Goal: Task Accomplishment & Management: Use online tool/utility

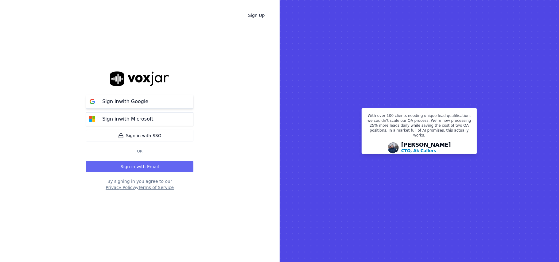
click at [153, 99] on button "Sign in with Google" at bounding box center [140, 102] width 108 height 14
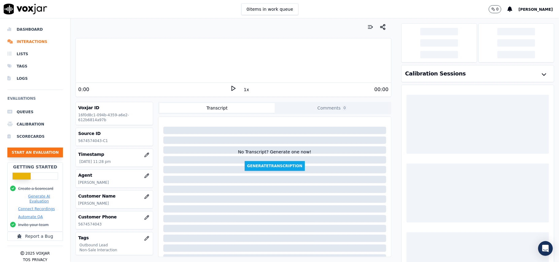
click at [33, 154] on button "Start an Evaluation" at bounding box center [35, 153] width 56 height 10
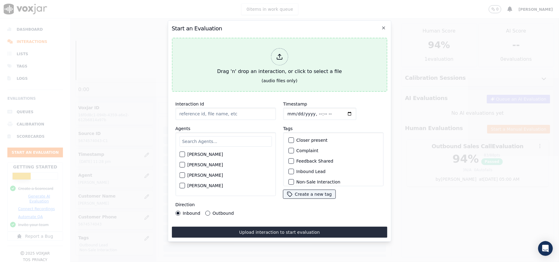
click at [283, 55] on icon at bounding box center [279, 56] width 7 height 7
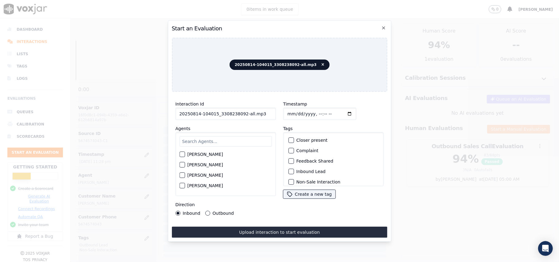
drag, startPoint x: 266, startPoint y: 113, endPoint x: 241, endPoint y: 116, distance: 25.0
click at [241, 116] on input "20250814-104015_3308238092-all.mp3" at bounding box center [225, 114] width 100 height 12
type input "20250814-104015_3308238092-C1"
click at [294, 112] on input "Timestamp" at bounding box center [319, 114] width 73 height 12
type input "2025-08-14T14:26"
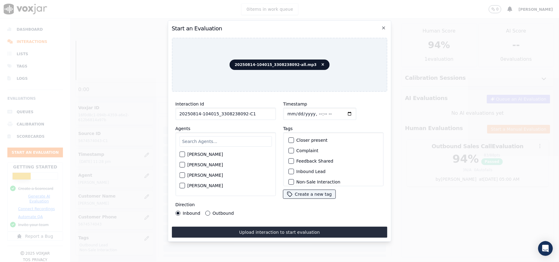
click at [206, 140] on input "text" at bounding box center [225, 141] width 92 height 10
type input "Carol"
click at [182, 167] on div "Carol Khatun" at bounding box center [225, 167] width 92 height 10
click at [181, 165] on div "button" at bounding box center [182, 167] width 4 height 4
click at [290, 171] on div "button" at bounding box center [291, 172] width 4 height 4
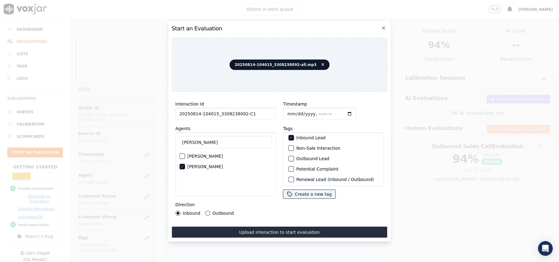
scroll to position [53, 0]
click at [289, 176] on div "button" at bounding box center [291, 178] width 4 height 4
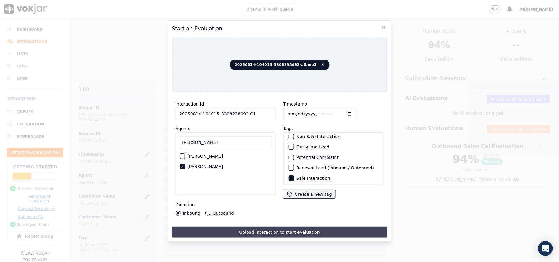
click at [249, 227] on button "Upload interaction to start evaluation" at bounding box center [280, 232] width 216 height 11
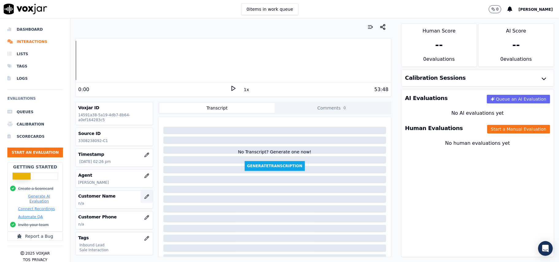
click at [143, 199] on button "button" at bounding box center [147, 197] width 12 height 12
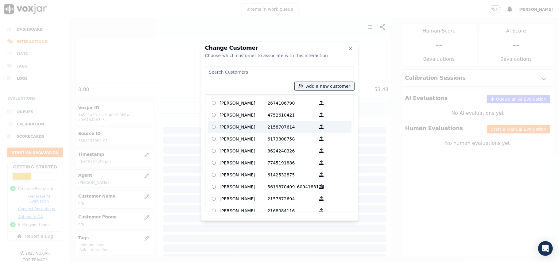
paste input "BARBARA L HOTCHKISS"
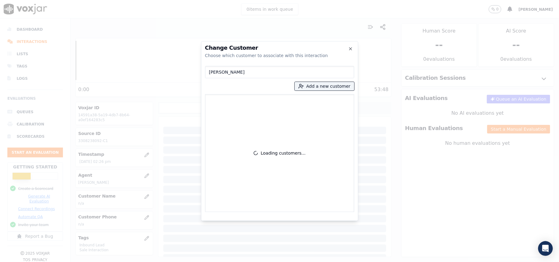
click at [209, 71] on input "BARBARA L HOTCHKISS" at bounding box center [279, 72] width 149 height 12
type input "BARBARA L HOTCHKISS"
click at [315, 86] on button "Add a new customer" at bounding box center [325, 86] width 60 height 9
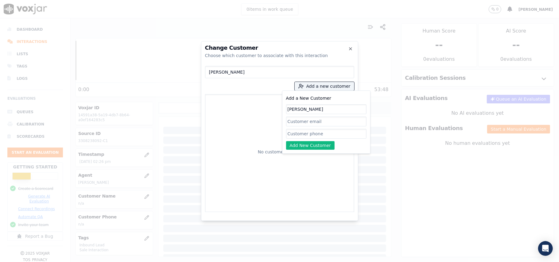
click at [288, 109] on input "BARBARA L HOTCHKISS" at bounding box center [326, 109] width 80 height 10
type input "BARBARA L HOTCHKISS"
click at [305, 140] on div "Add a New Customer BARBARA L HOTCHKISS Add New Customer" at bounding box center [326, 122] width 80 height 55
click at [304, 136] on input "Add a New Customer" at bounding box center [326, 134] width 80 height 10
paste input "3308238092"
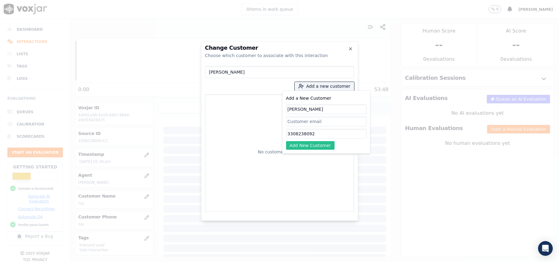
type input "3308238092"
click at [298, 149] on button "Add New Customer" at bounding box center [310, 145] width 49 height 9
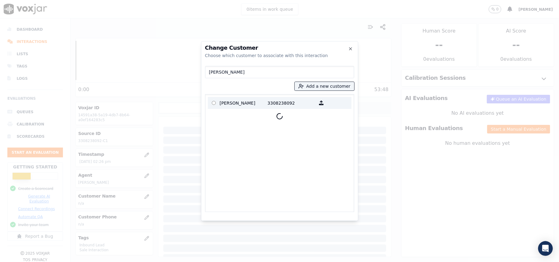
click at [233, 104] on p "BARBARA L HOTCHKISS" at bounding box center [244, 103] width 48 height 10
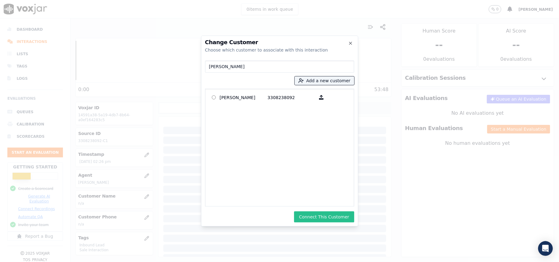
click at [321, 215] on button "Connect This Customer" at bounding box center [324, 217] width 60 height 11
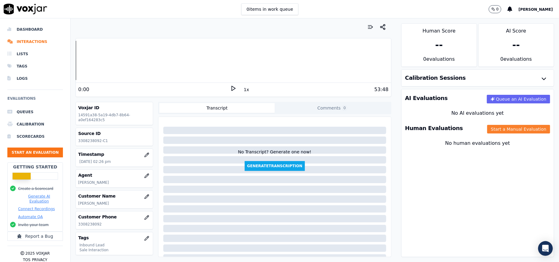
click at [498, 128] on button "Start a Manual Evaluation" at bounding box center [518, 129] width 63 height 9
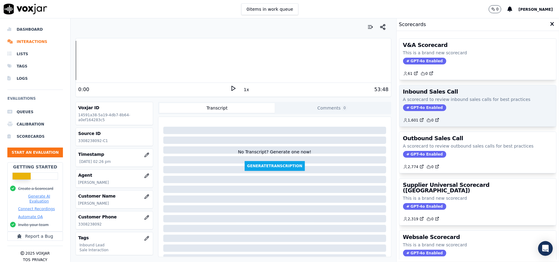
click at [420, 107] on span "GPT-4o Enabled" at bounding box center [424, 107] width 43 height 7
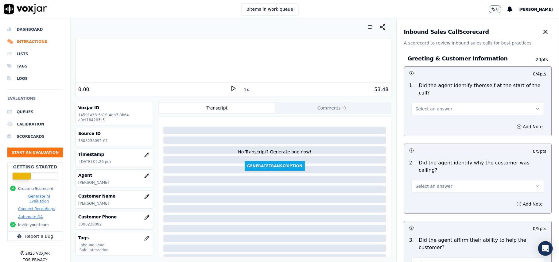
drag, startPoint x: 124, startPoint y: 203, endPoint x: 70, endPoint y: 203, distance: 54.1
click at [70, 203] on div "Dashboard Interactions Lists Tags Logs Evaluations Queues Calibration Scorecard…" at bounding box center [279, 140] width 559 height 244
click at [116, 203] on p "BARBARA L HOTCHKISS" at bounding box center [114, 203] width 72 height 5
drag, startPoint x: 123, startPoint y: 201, endPoint x: 77, endPoint y: 205, distance: 46.2
click at [77, 204] on div "Customer Name BARBARA L HOTCHKISS" at bounding box center [114, 200] width 77 height 18
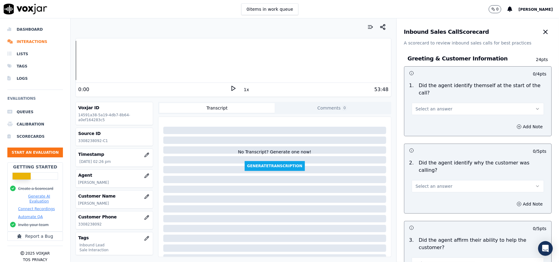
copy p "BARBARA L HOTCHKISS"
click at [230, 191] on div at bounding box center [274, 189] width 223 height 7
click at [430, 106] on span "Select an answer" at bounding box center [434, 109] width 37 height 6
click at [417, 115] on div "Yes" at bounding box center [464, 116] width 119 height 10
click at [395, 7] on div "0 items in work queue 0 Payal Roy" at bounding box center [279, 9] width 559 height 18
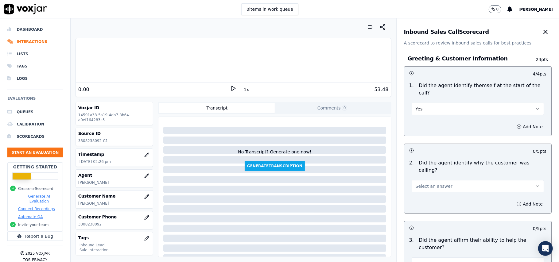
click at [420, 180] on button "Select an answer" at bounding box center [478, 186] width 132 height 12
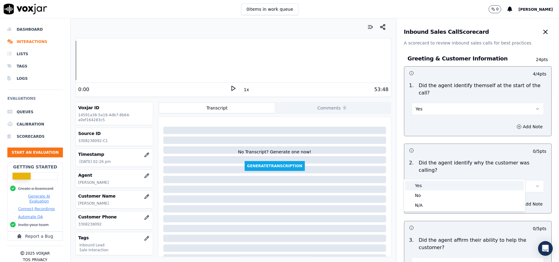
click at [426, 186] on div "Yes" at bounding box center [464, 186] width 119 height 10
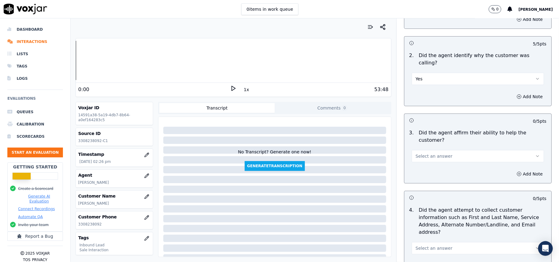
scroll to position [123, 0]
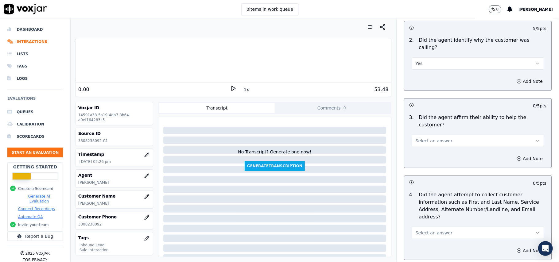
click at [460, 135] on button "Select an answer" at bounding box center [478, 141] width 132 height 12
click at [432, 132] on div "Yes" at bounding box center [464, 133] width 119 height 10
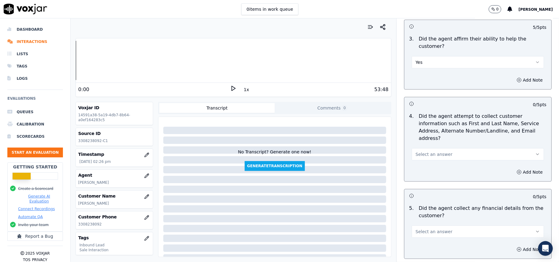
scroll to position [205, 0]
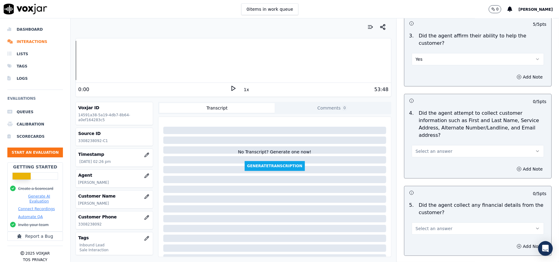
click at [448, 145] on button "Select an answer" at bounding box center [478, 151] width 132 height 12
click at [423, 136] on div "Yes" at bounding box center [464, 136] width 119 height 10
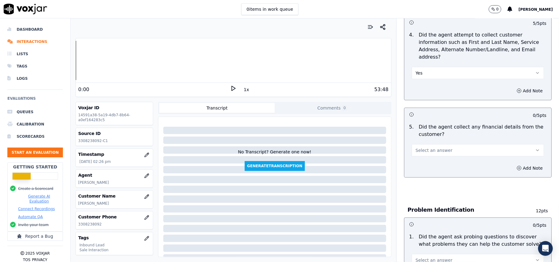
scroll to position [287, 0]
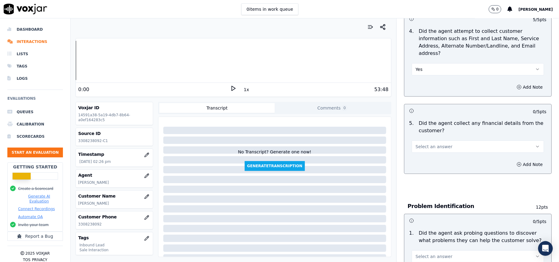
click at [440, 141] on button "Select an answer" at bounding box center [478, 147] width 132 height 12
click at [420, 142] on div "No" at bounding box center [464, 142] width 119 height 10
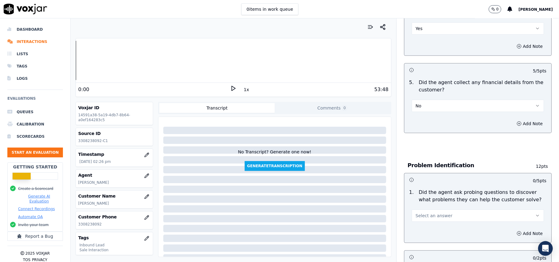
scroll to position [369, 0]
